Goal: Task Accomplishment & Management: Use online tool/utility

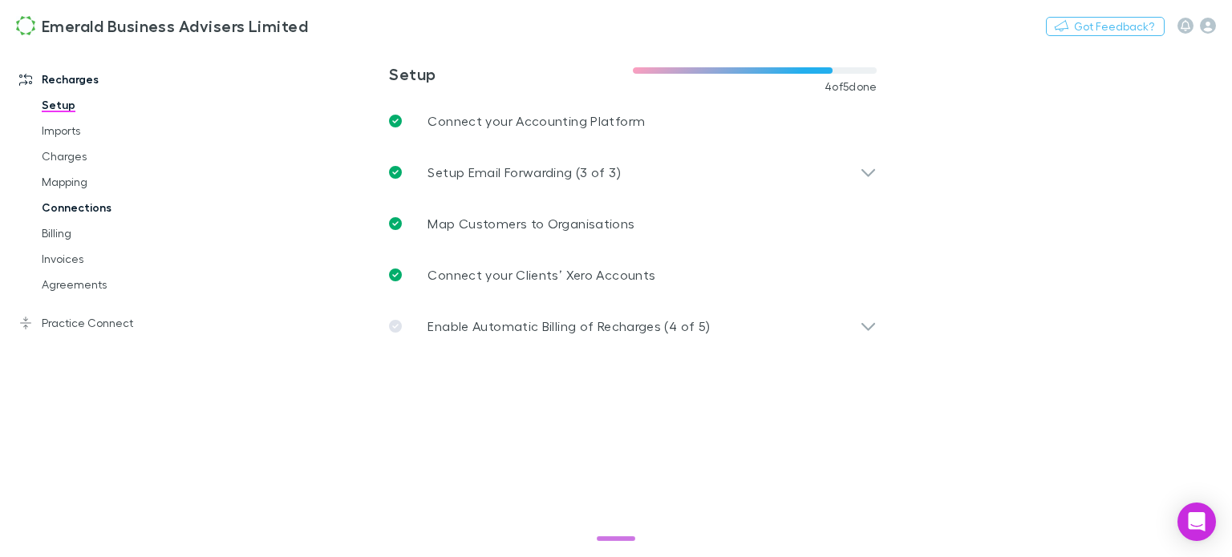
click at [78, 205] on link "Connections" at bounding box center [118, 208] width 184 height 26
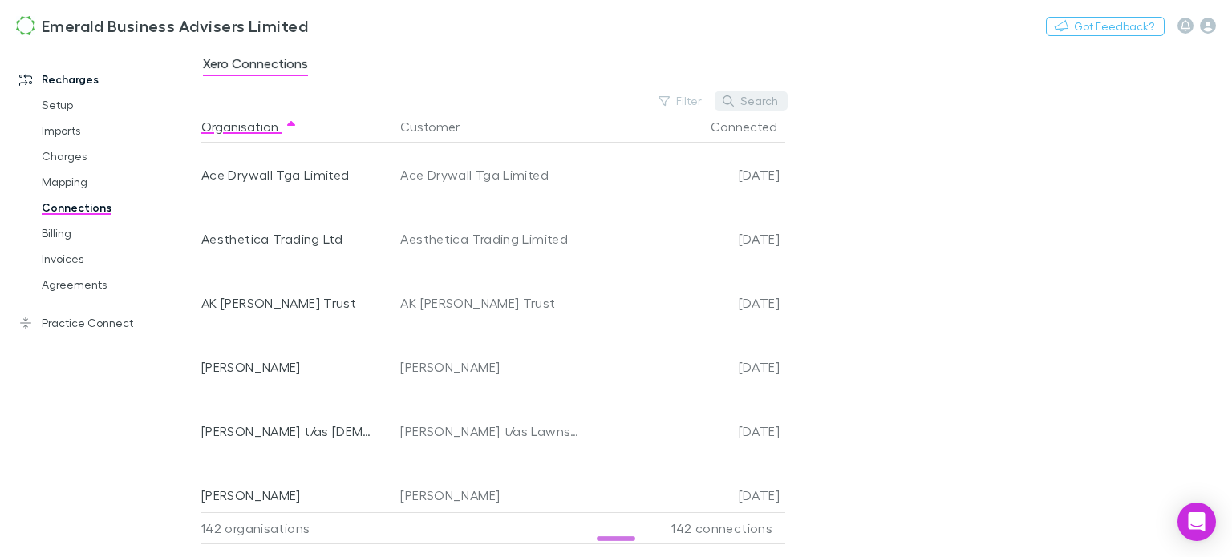
click at [757, 99] on button "Search" at bounding box center [751, 100] width 73 height 19
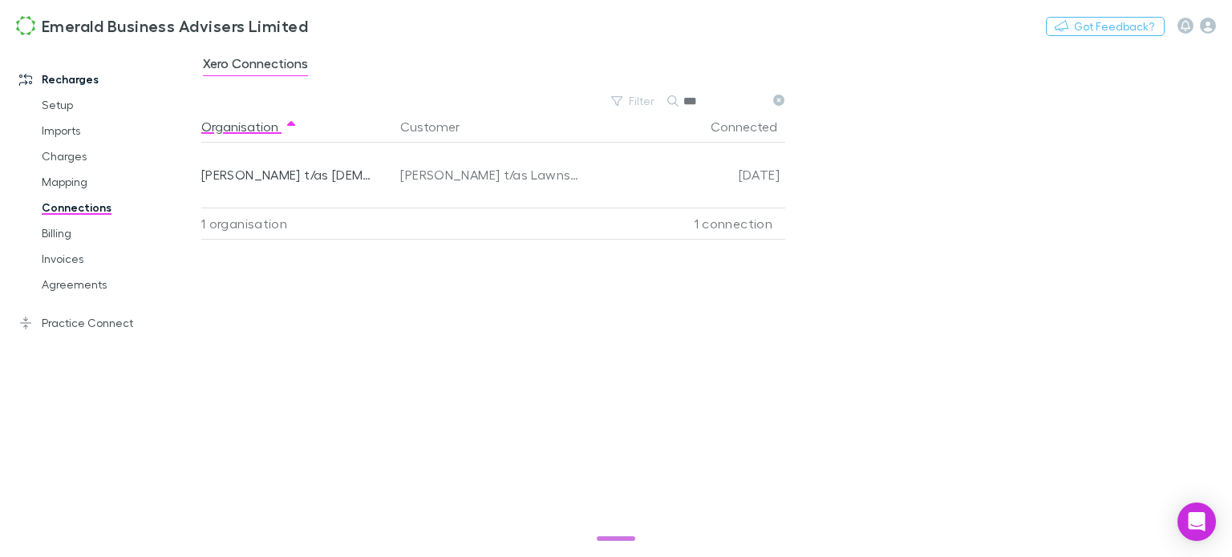
type input "***"
click at [781, 101] on icon at bounding box center [778, 100] width 11 height 11
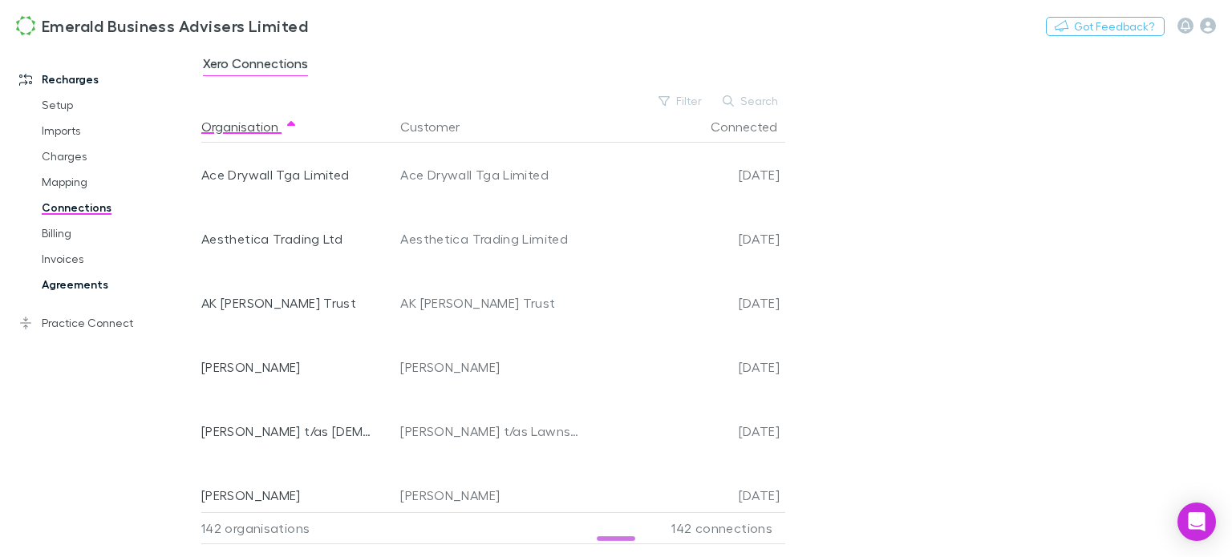
click at [67, 281] on link "Agreements" at bounding box center [118, 285] width 184 height 26
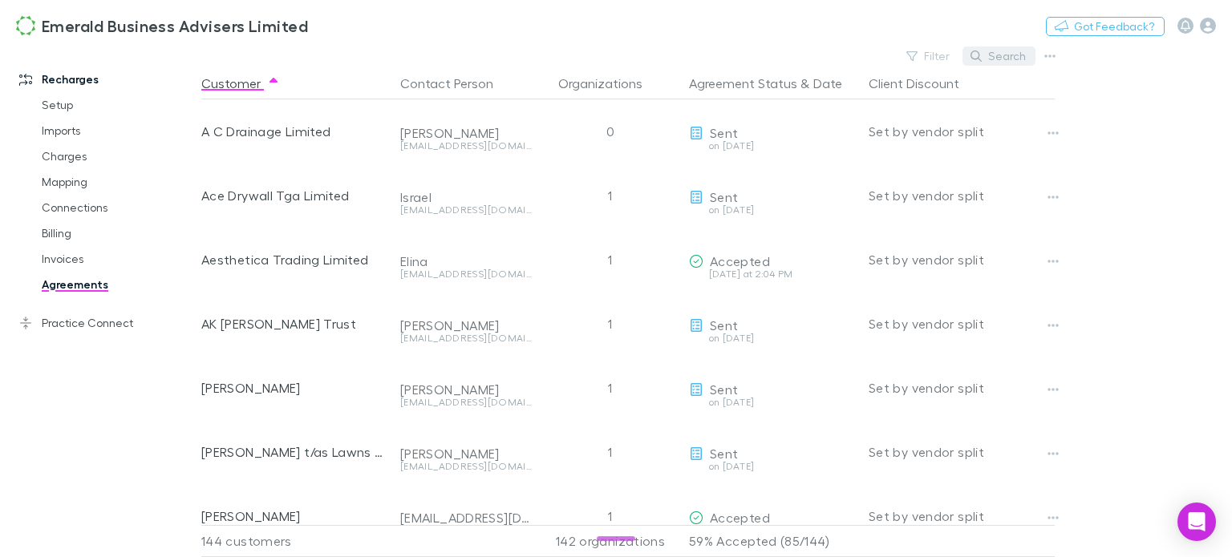
click at [1004, 50] on button "Search" at bounding box center [999, 56] width 73 height 19
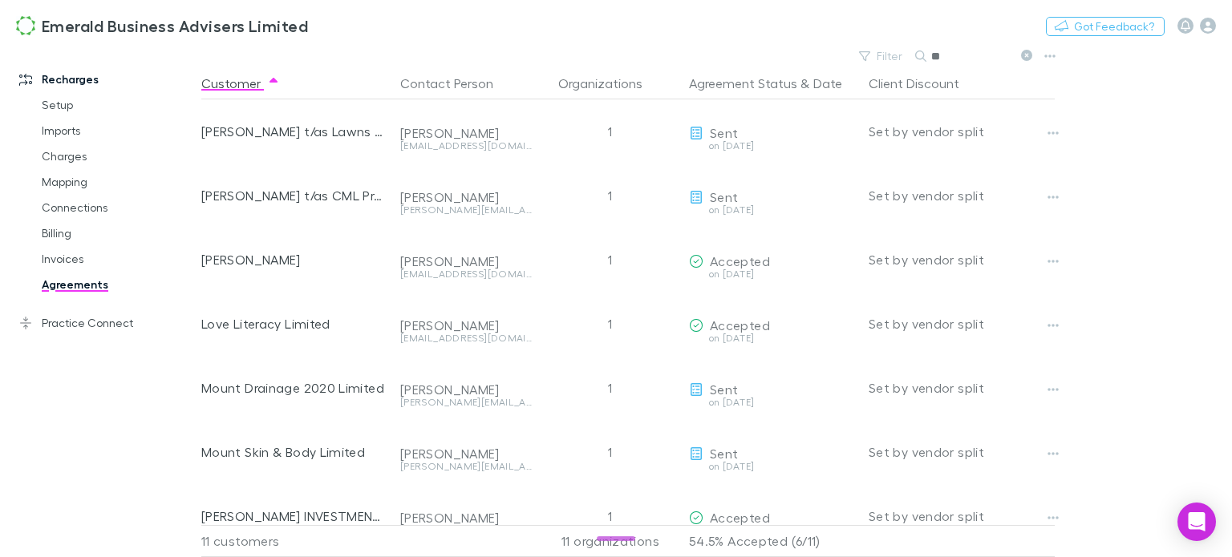
type input "*"
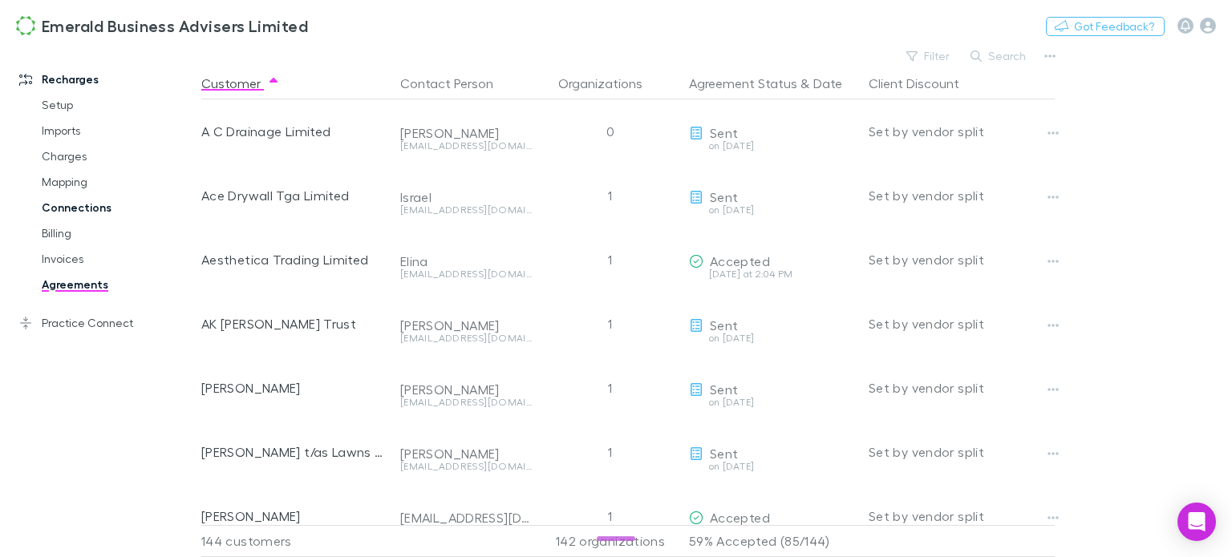
click at [71, 208] on link "Connections" at bounding box center [118, 208] width 184 height 26
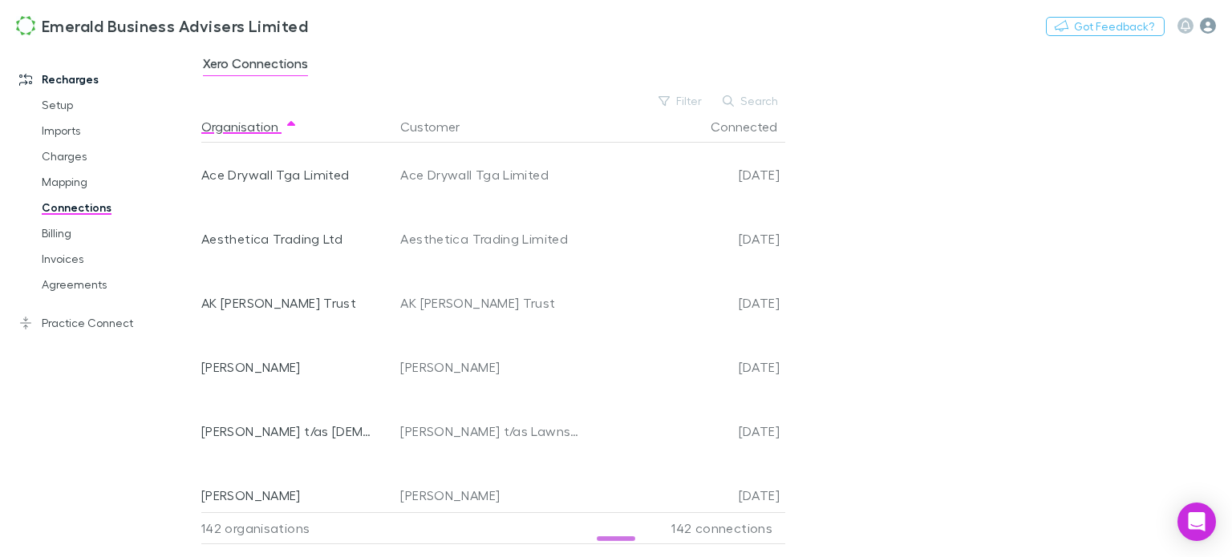
click at [1207, 25] on icon "button" at bounding box center [1208, 26] width 16 height 16
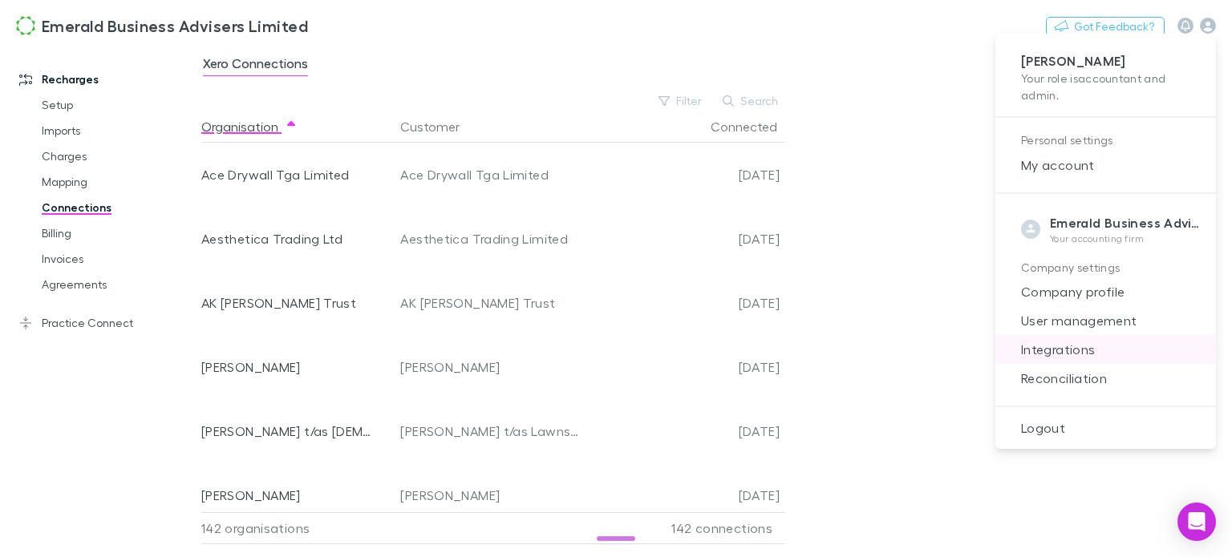
click at [1073, 347] on span "Integrations" at bounding box center [1105, 349] width 195 height 19
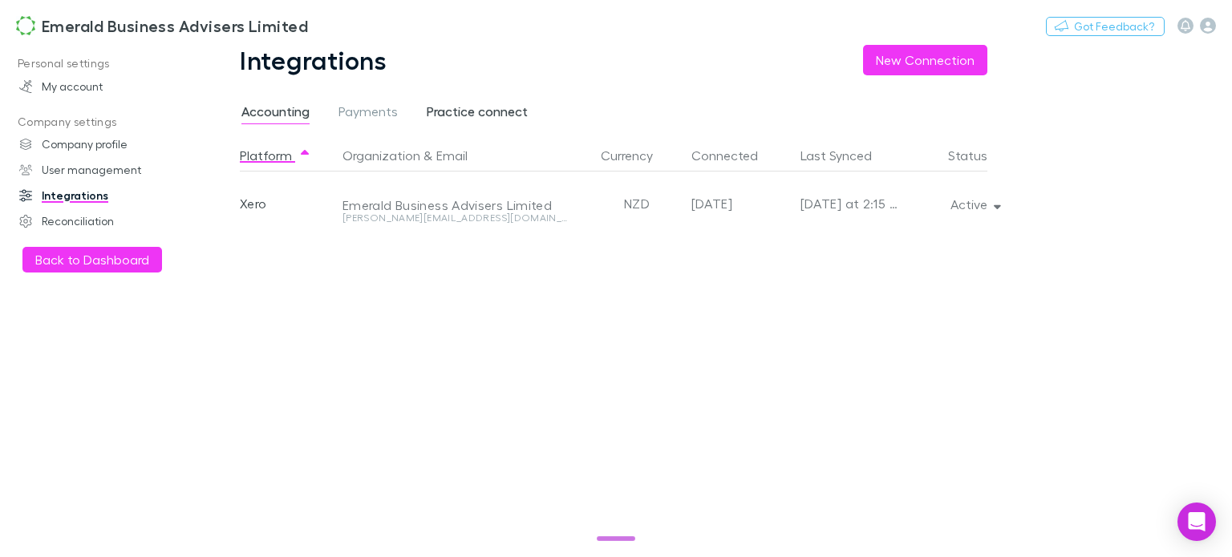
click at [474, 110] on span "Practice connect" at bounding box center [477, 113] width 101 height 21
click at [367, 115] on span "Payments" at bounding box center [368, 113] width 59 height 21
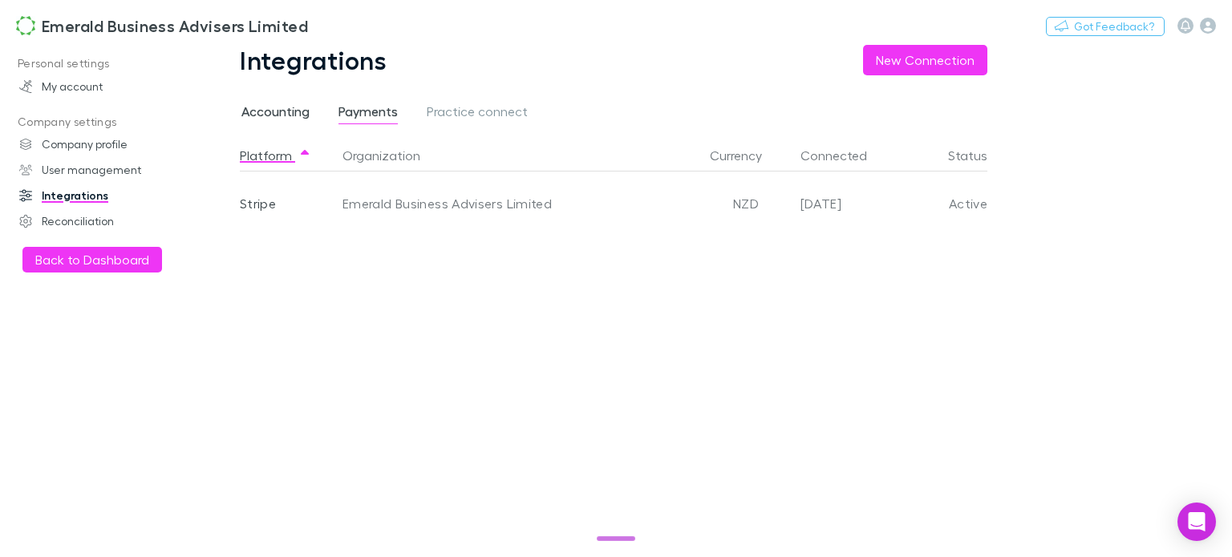
click at [282, 109] on span "Accounting" at bounding box center [275, 113] width 68 height 21
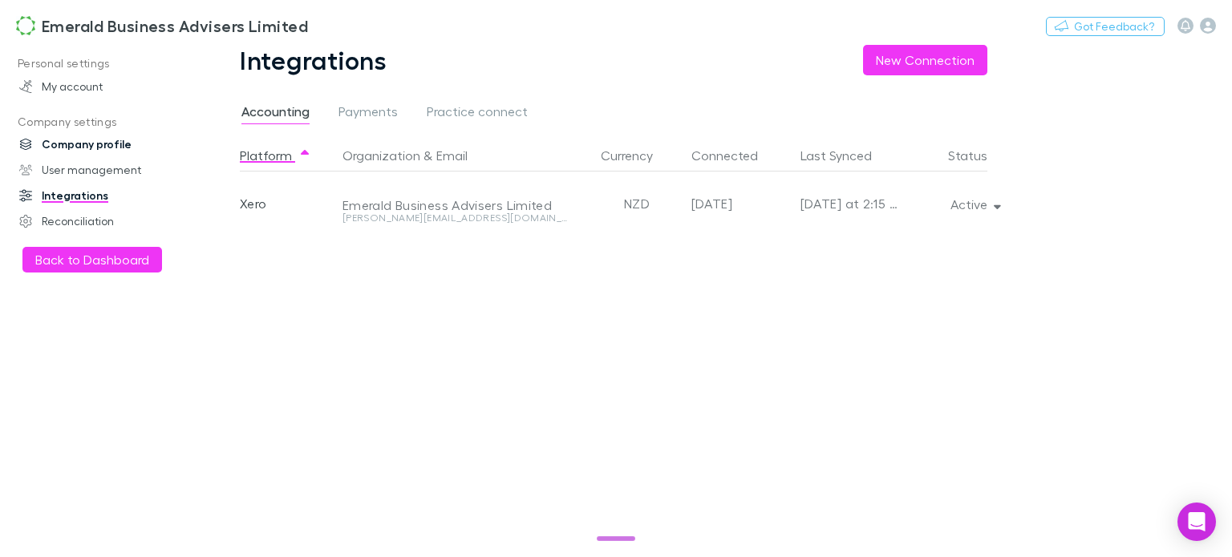
click at [78, 139] on link "Company profile" at bounding box center [106, 145] width 207 height 26
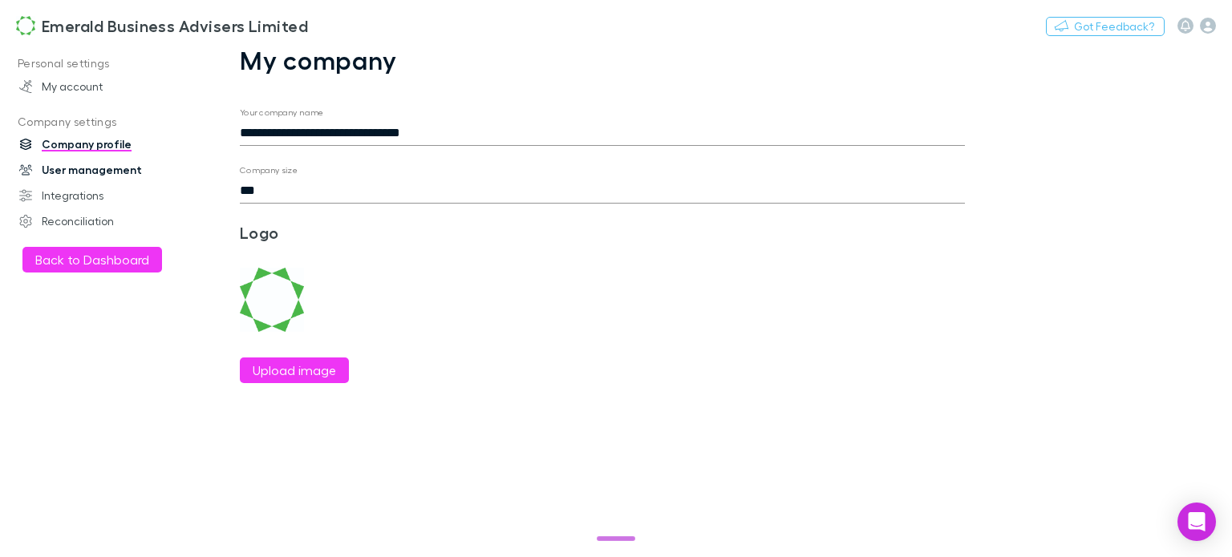
click at [89, 166] on link "User management" at bounding box center [106, 170] width 207 height 26
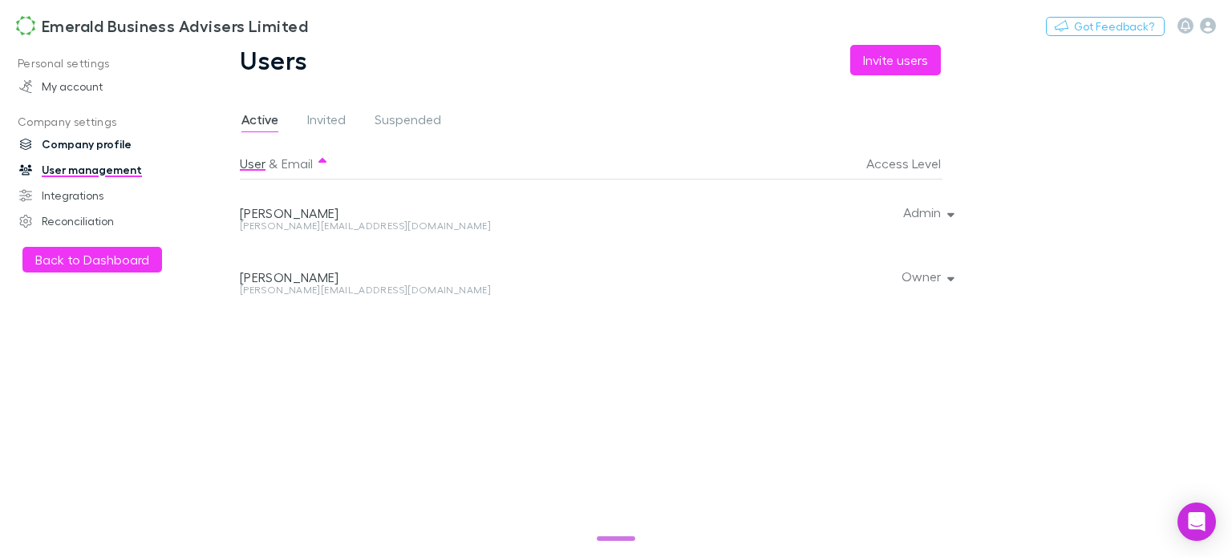
click at [82, 145] on link "Company profile" at bounding box center [106, 145] width 207 height 26
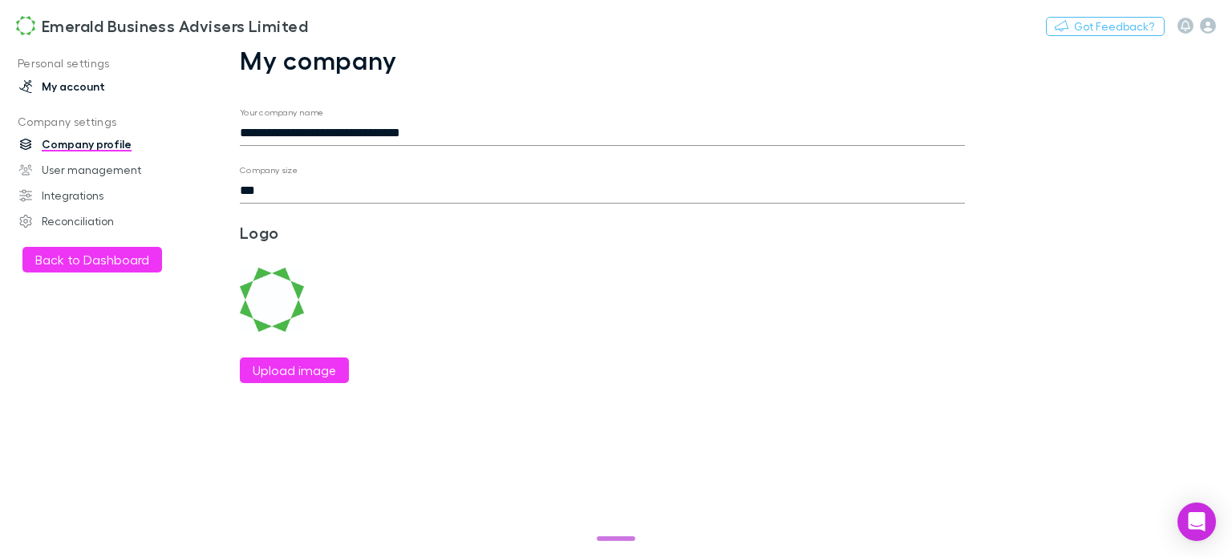
click at [64, 83] on link "My account" at bounding box center [106, 87] width 207 height 26
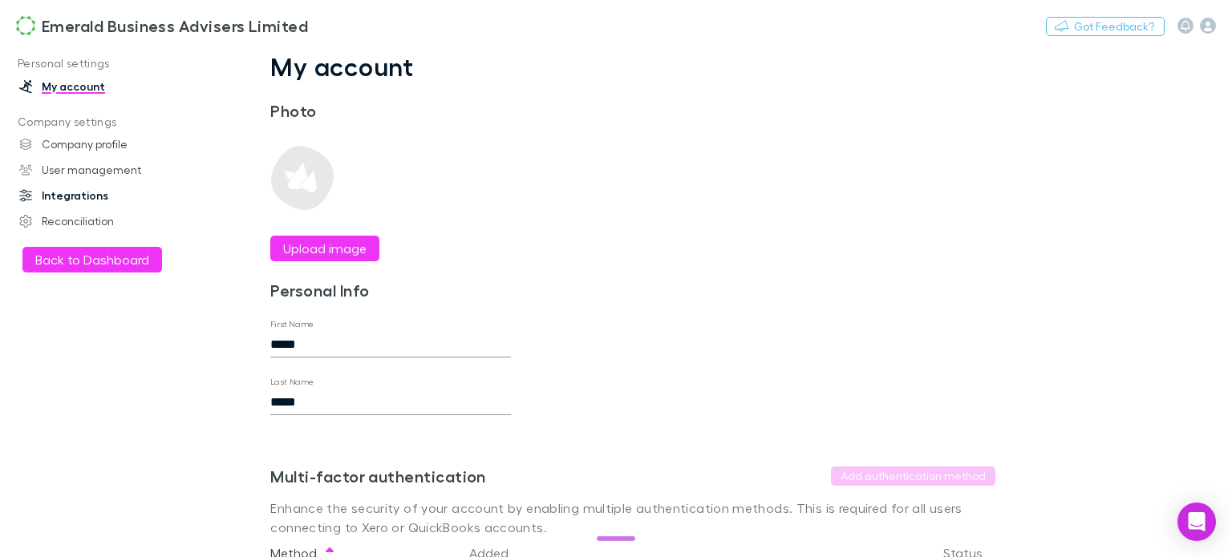
click at [26, 194] on icon at bounding box center [25, 195] width 13 height 13
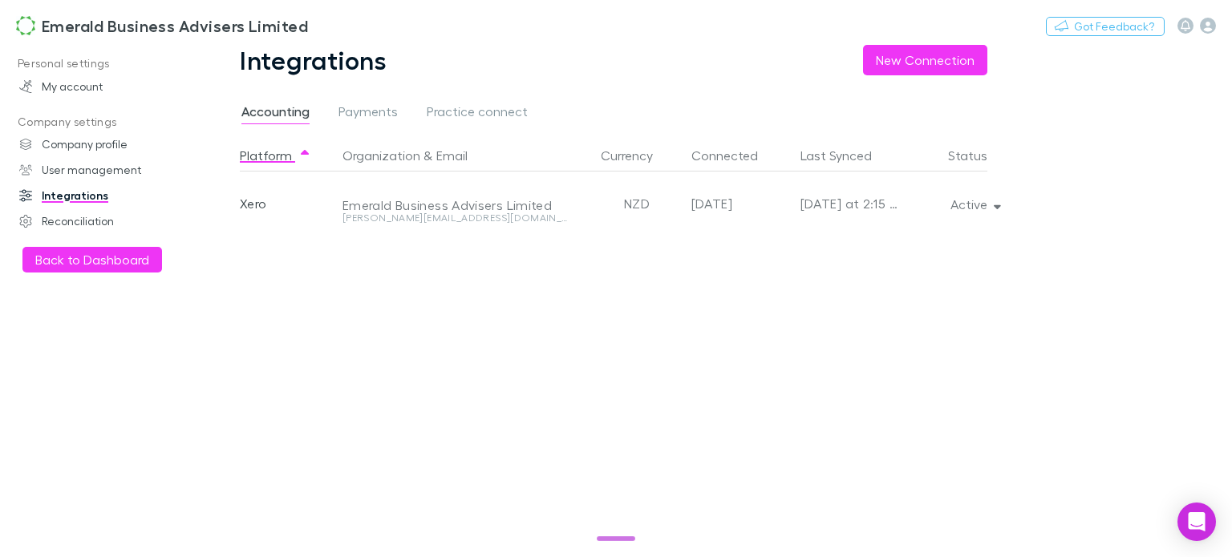
click at [103, 25] on h3 "Emerald Business Advisers Limited" at bounding box center [175, 25] width 266 height 19
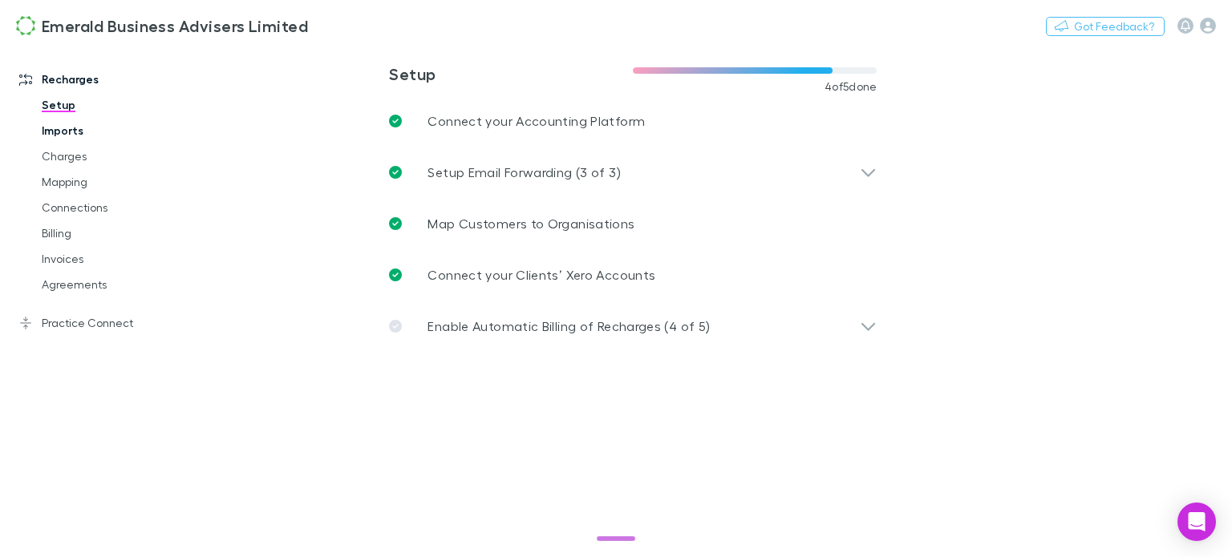
click at [53, 130] on link "Imports" at bounding box center [118, 131] width 184 height 26
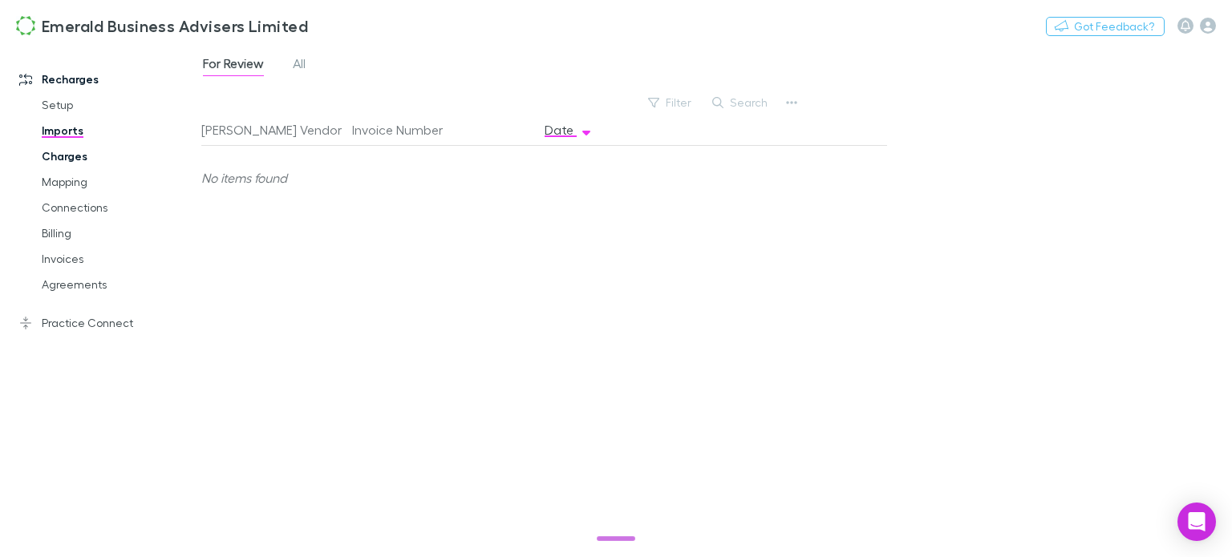
click at [62, 157] on link "Charges" at bounding box center [118, 157] width 184 height 26
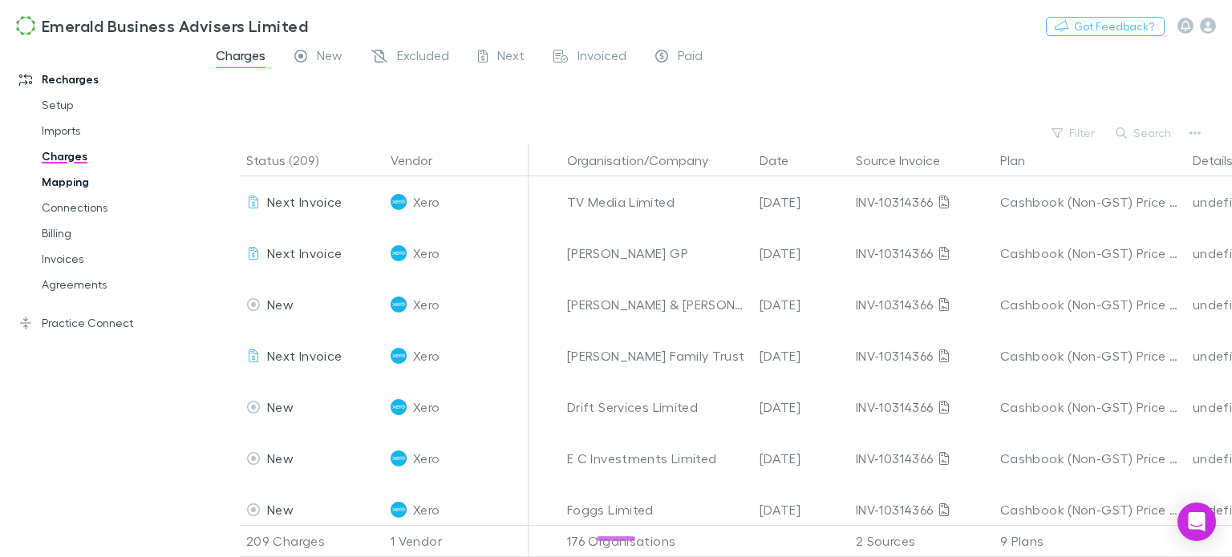
click at [60, 186] on link "Mapping" at bounding box center [118, 182] width 184 height 26
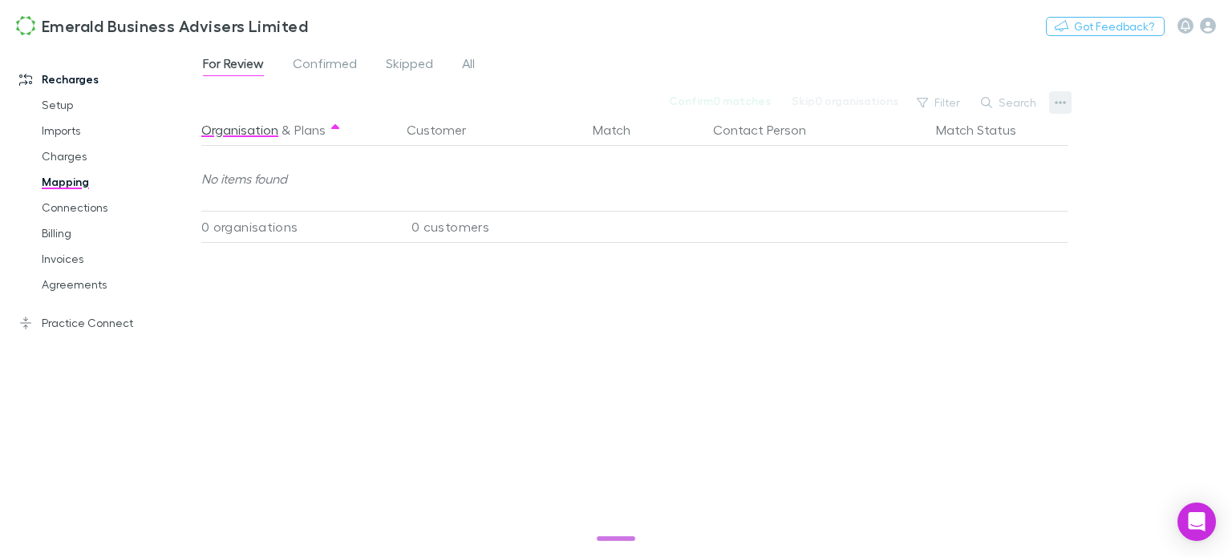
click at [1063, 106] on icon "button" at bounding box center [1060, 102] width 11 height 13
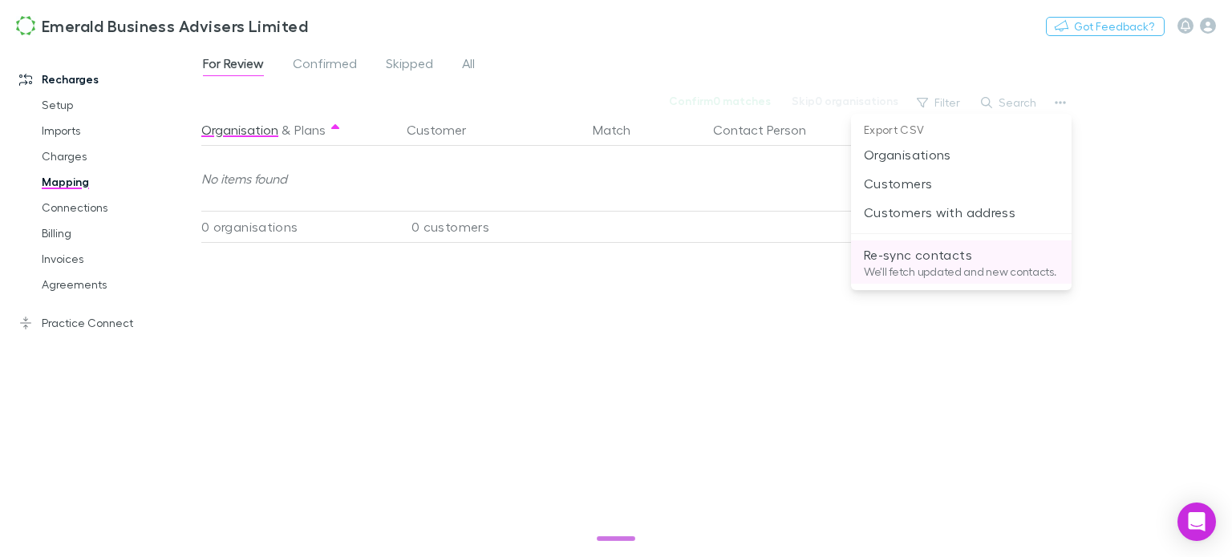
click at [905, 256] on p "Re-sync contacts" at bounding box center [961, 254] width 195 height 19
